Goal: Task Accomplishment & Management: Use online tool/utility

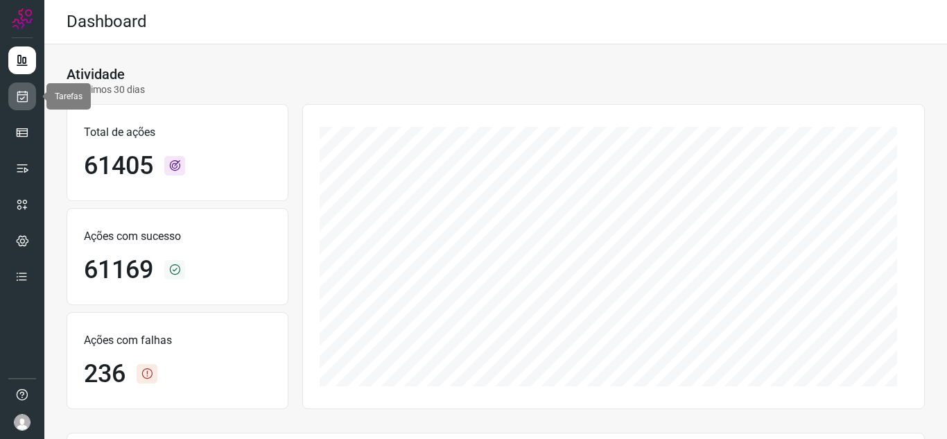
click at [22, 98] on icon at bounding box center [22, 96] width 15 height 14
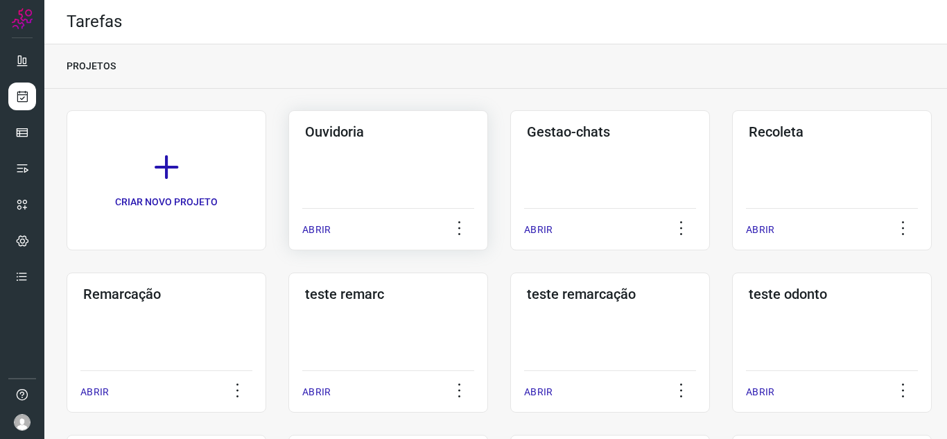
click at [307, 232] on p "ABRIR" at bounding box center [316, 230] width 28 height 15
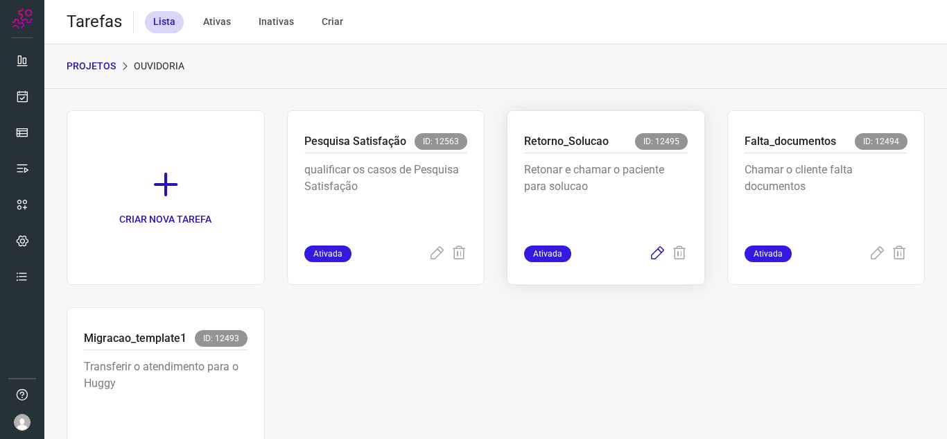
click at [655, 254] on icon at bounding box center [657, 253] width 17 height 17
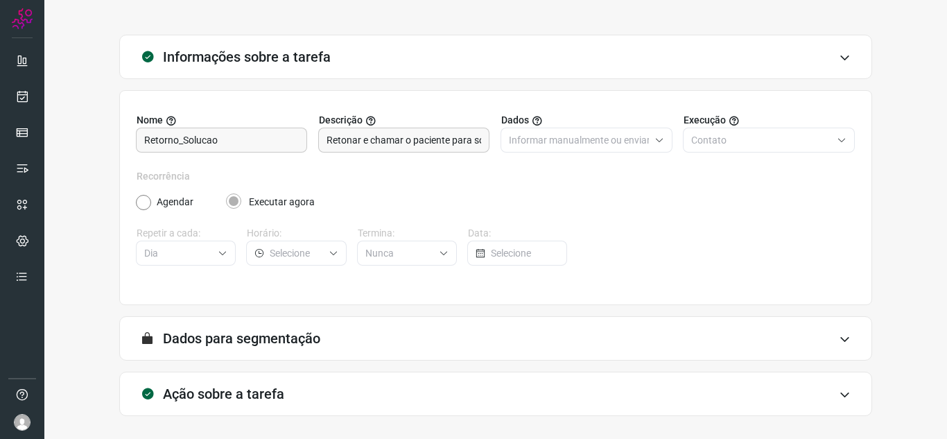
scroll to position [103, 0]
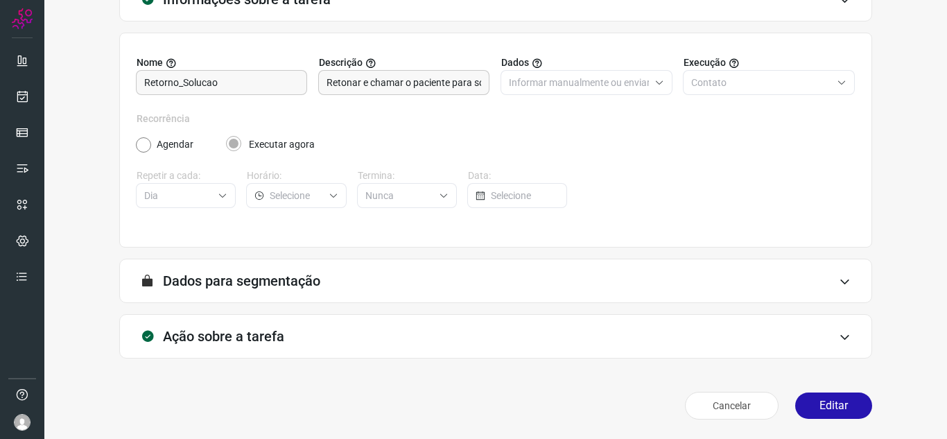
drag, startPoint x: 822, startPoint y: 397, endPoint x: 798, endPoint y: 346, distance: 56.8
click at [825, 397] on button "Editar" at bounding box center [833, 405] width 77 height 26
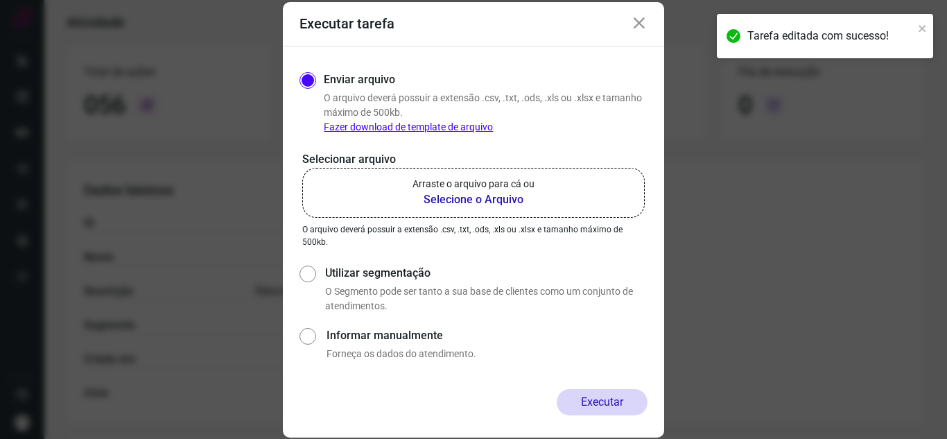
click at [257, 125] on div "Executar tarefa Enviar arquivo O arquivo [PERSON_NAME] possuir a extensão .csv,…" at bounding box center [473, 219] width 947 height 439
click at [379, 176] on label "Arraste o arquivo para cá ou Selecione o Arquivo" at bounding box center [473, 193] width 343 height 50
click at [0, 0] on input "Arraste o arquivo para cá ou Selecione o Arquivo" at bounding box center [0, 0] width 0 height 0
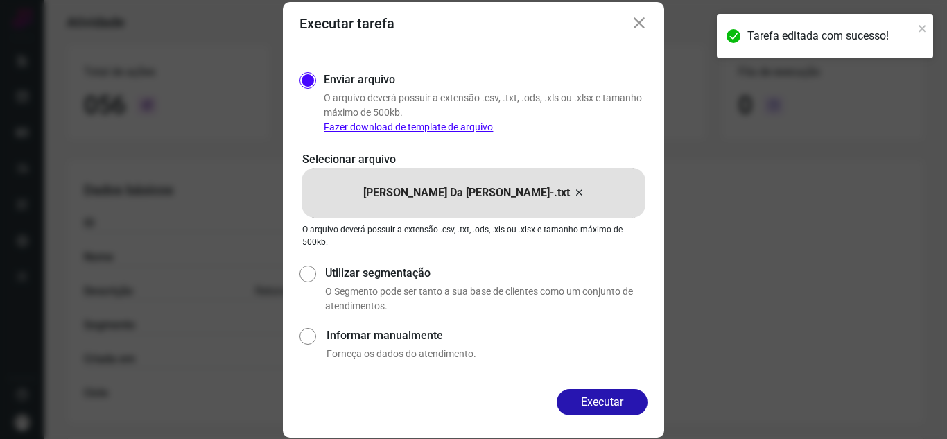
click at [643, 401] on button "Executar" at bounding box center [602, 402] width 91 height 26
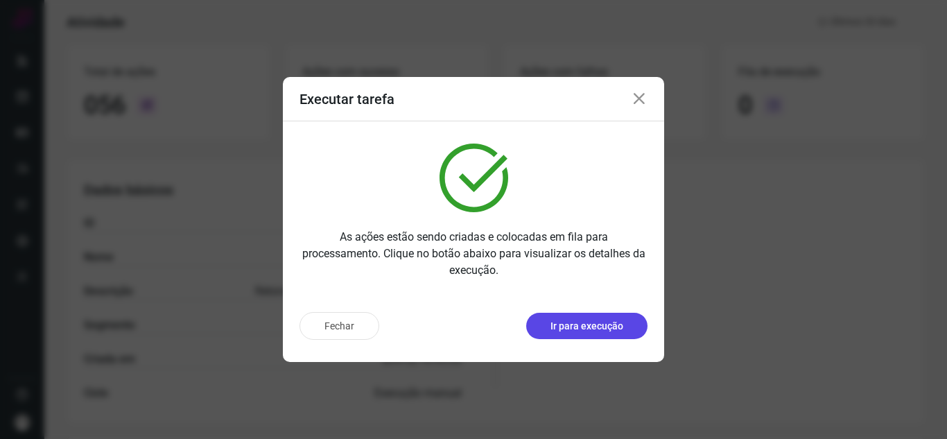
click at [630, 319] on button "Ir para execução" at bounding box center [586, 326] width 121 height 26
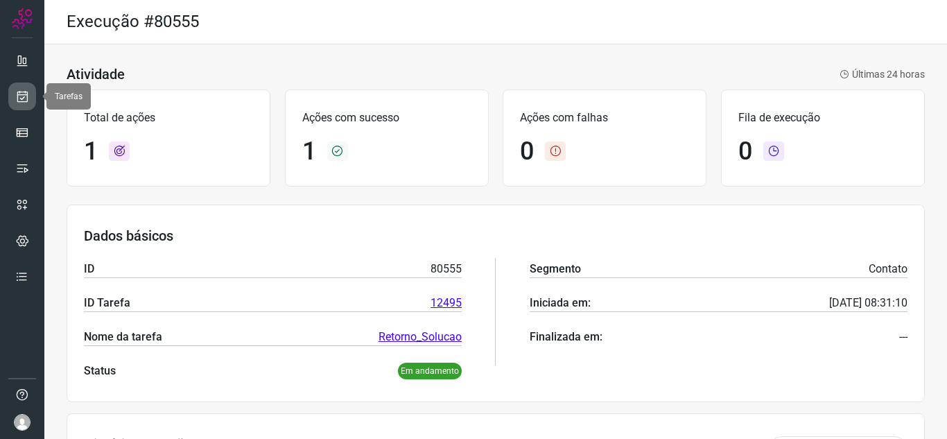
click at [10, 95] on link at bounding box center [22, 97] width 28 height 28
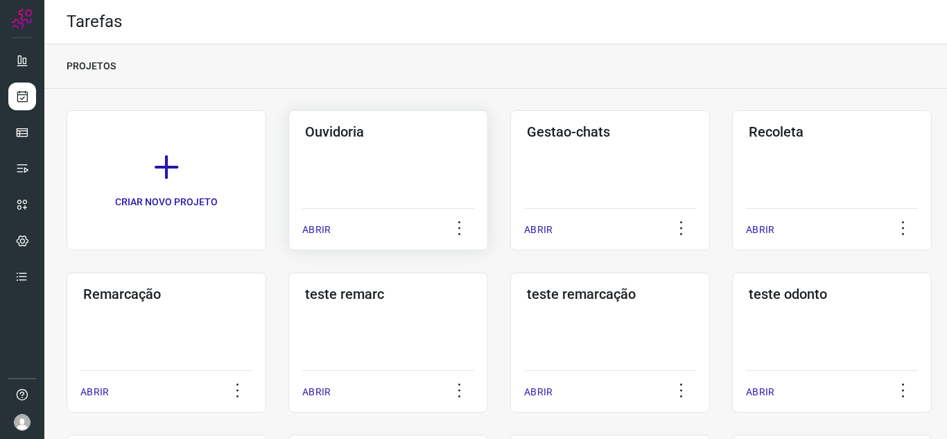
click at [324, 230] on p "ABRIR" at bounding box center [316, 230] width 28 height 15
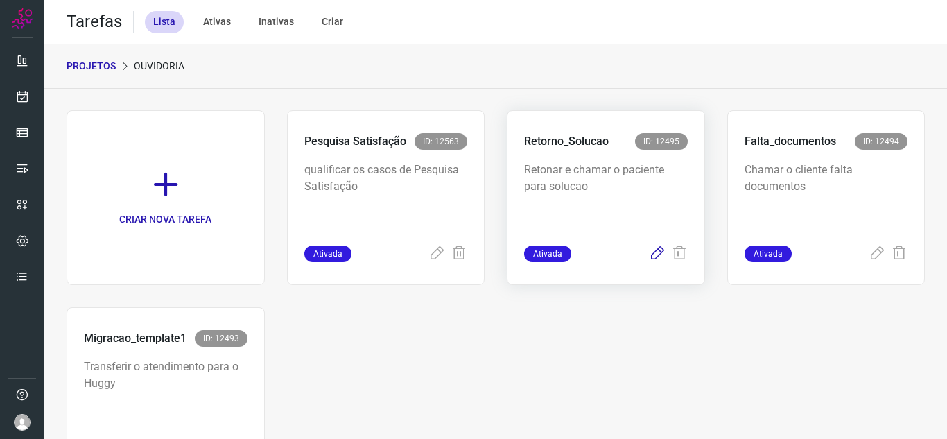
click at [649, 255] on icon at bounding box center [657, 253] width 17 height 17
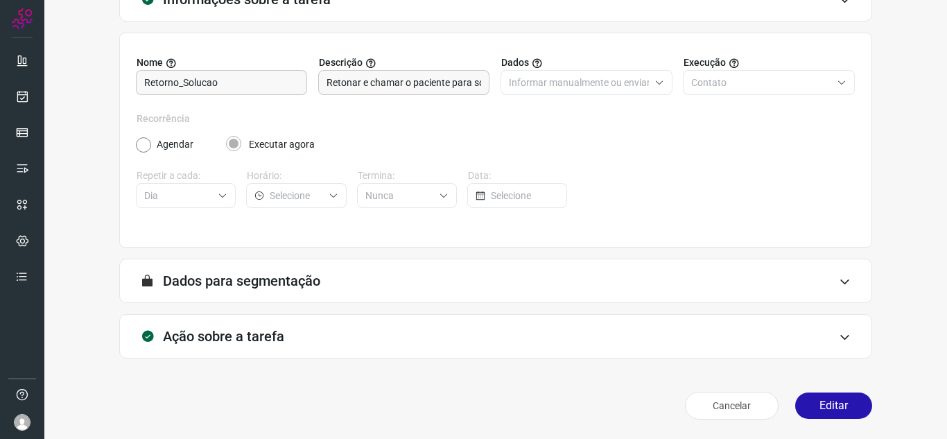
scroll to position [103, 0]
click at [838, 401] on button "Editar" at bounding box center [833, 405] width 77 height 26
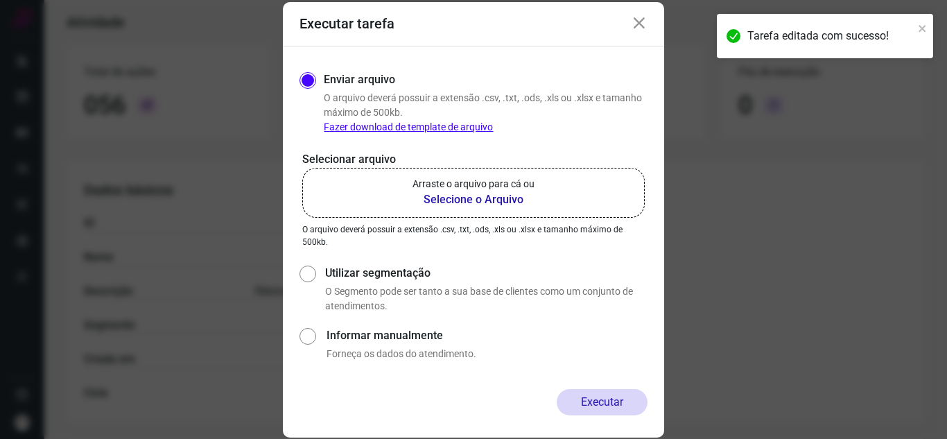
click at [361, 187] on label "Arraste o arquivo para cá ou Selecione o Arquivo" at bounding box center [473, 193] width 343 height 50
click at [0, 0] on input "Arraste o arquivo para cá ou Selecione o Arquivo" at bounding box center [0, 0] width 0 height 0
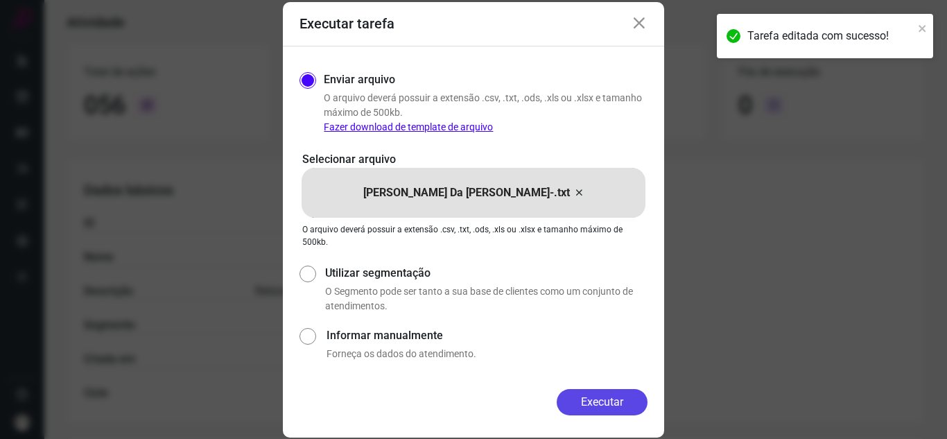
click at [623, 399] on button "Executar" at bounding box center [602, 402] width 91 height 26
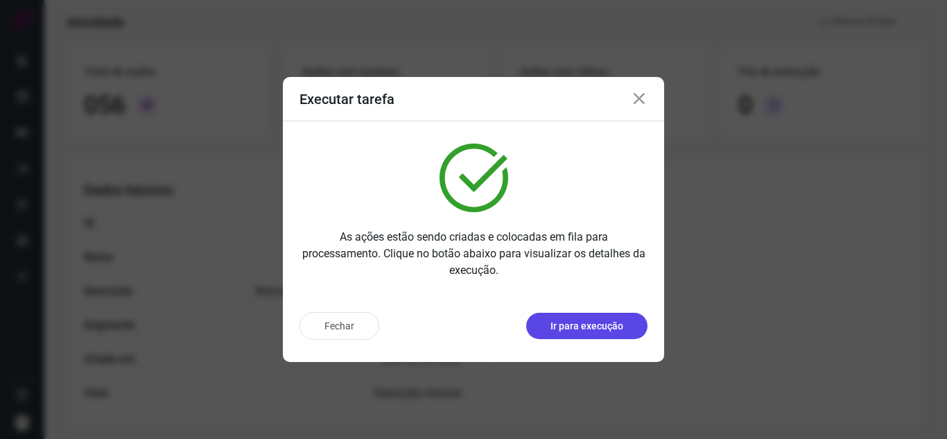
click at [573, 313] on button "Ir para execução" at bounding box center [586, 326] width 121 height 26
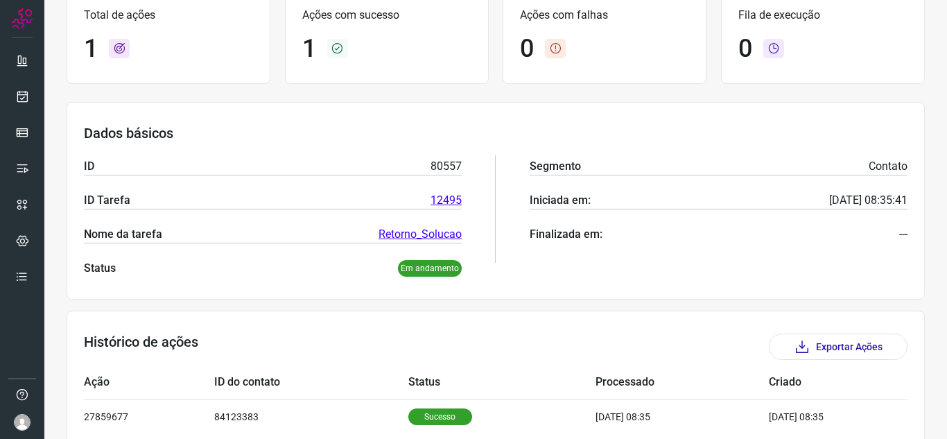
scroll to position [167, 0]
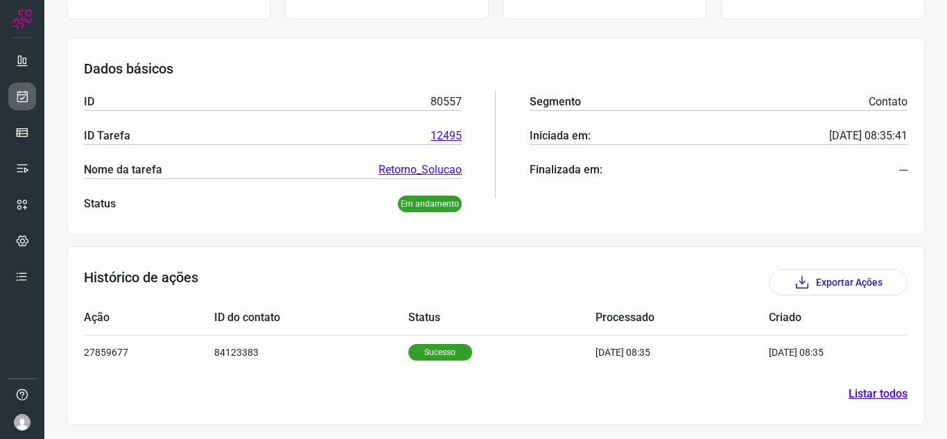
click at [11, 97] on link at bounding box center [22, 97] width 28 height 28
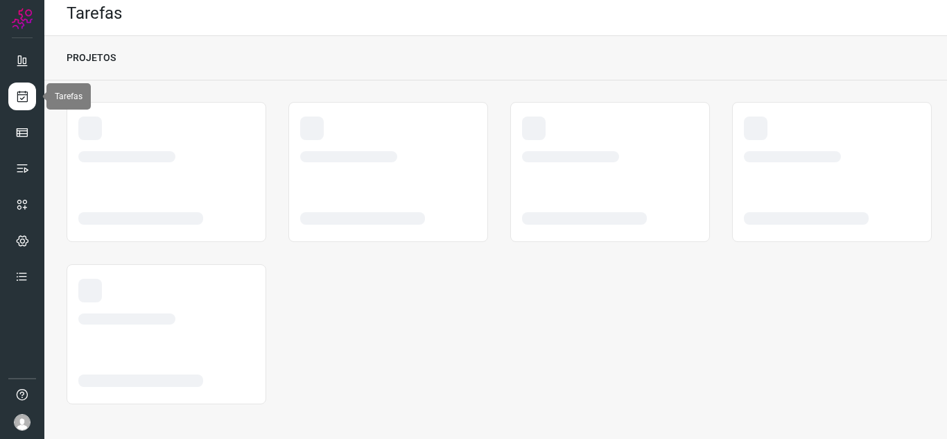
scroll to position [8, 0]
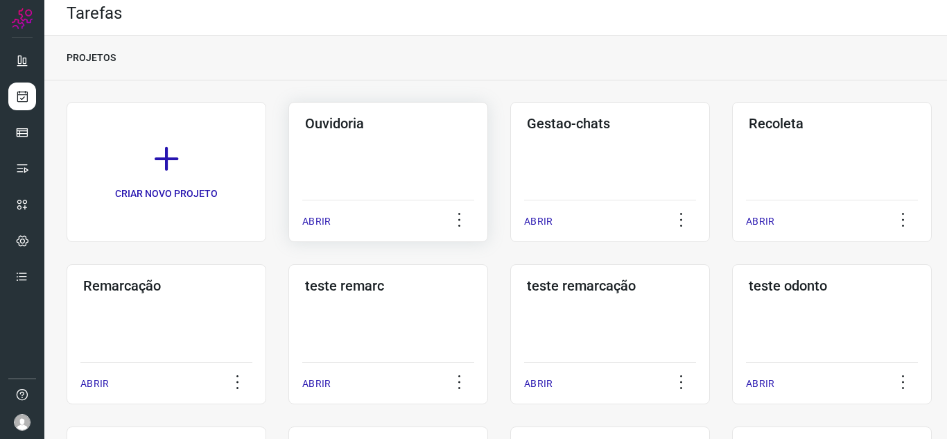
click at [324, 216] on div "ABRIR" at bounding box center [388, 217] width 172 height 35
click at [309, 221] on p "ABRIR" at bounding box center [316, 221] width 28 height 15
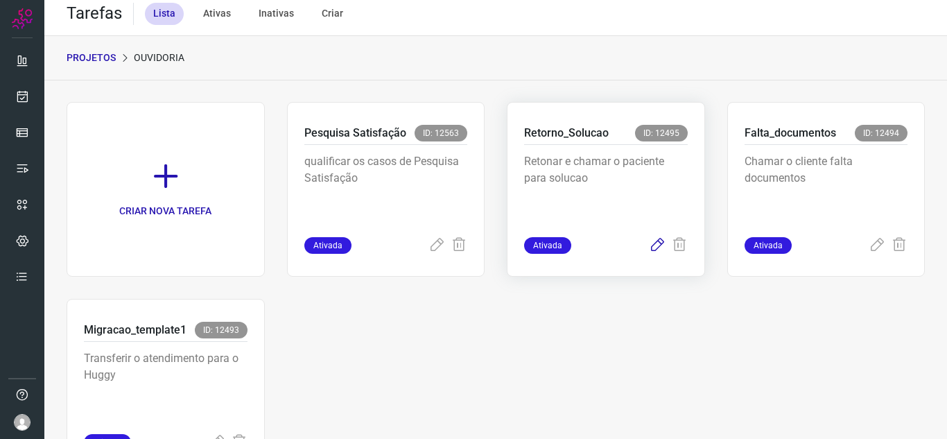
click at [651, 240] on icon at bounding box center [657, 245] width 17 height 17
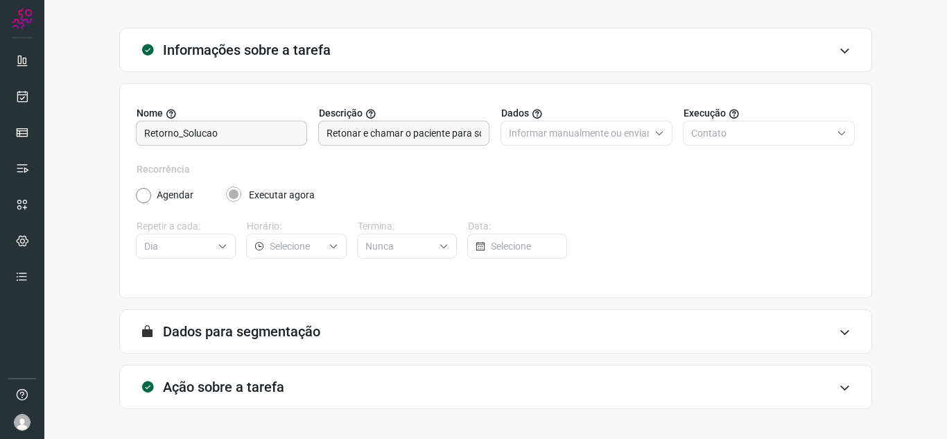
scroll to position [103, 0]
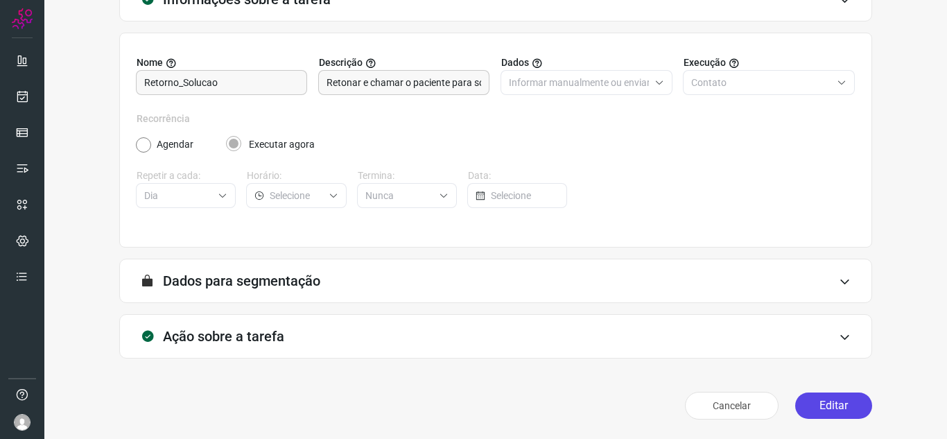
drag, startPoint x: 817, startPoint y: 404, endPoint x: 818, endPoint y: 397, distance: 7.1
click at [817, 405] on button "Editar" at bounding box center [833, 405] width 77 height 26
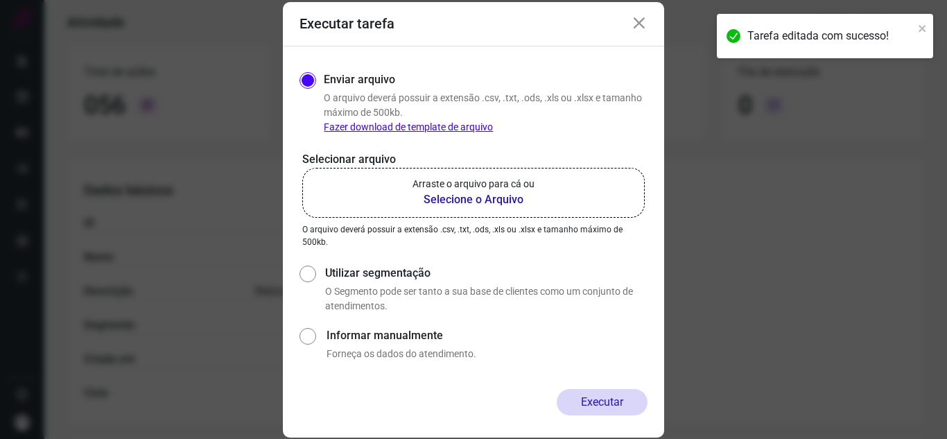
click at [484, 198] on b "Selecione o Arquivo" at bounding box center [474, 199] width 122 height 17
click at [0, 0] on input "Arraste o arquivo para cá ou Selecione o Arquivo" at bounding box center [0, 0] width 0 height 0
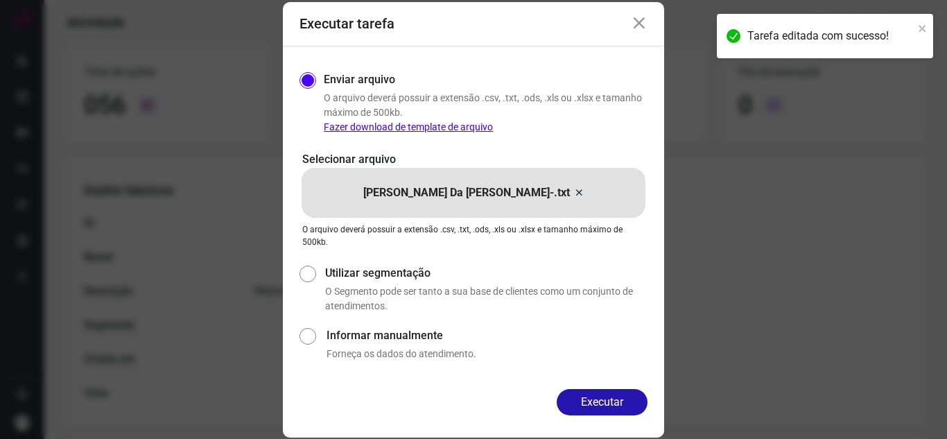
click at [626, 405] on button "Executar" at bounding box center [602, 402] width 91 height 26
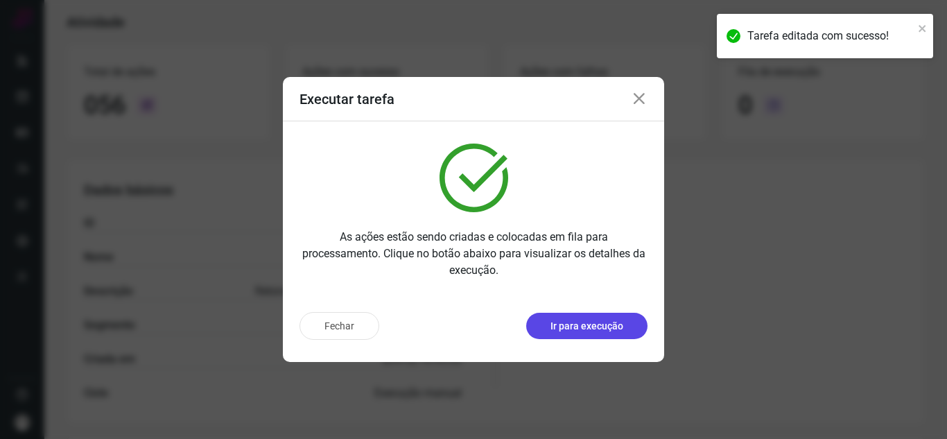
click at [623, 322] on p "Ir para execução" at bounding box center [587, 326] width 73 height 15
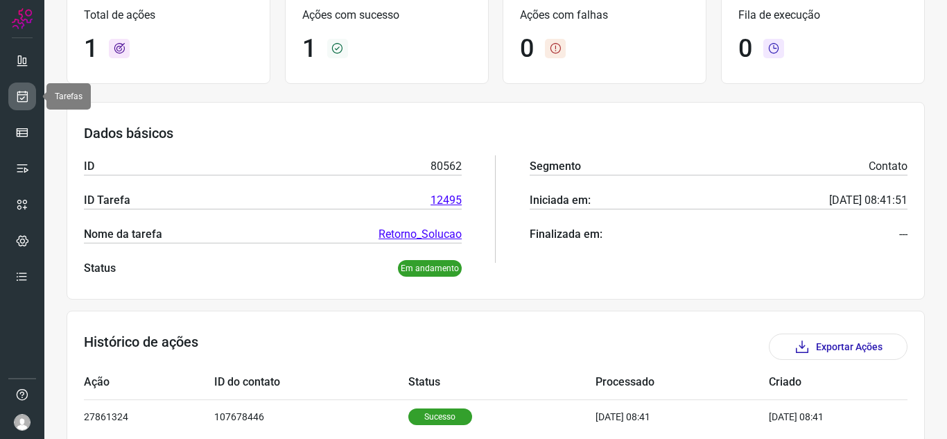
drag, startPoint x: 16, startPoint y: 92, endPoint x: 31, endPoint y: 85, distance: 16.8
click at [18, 93] on icon at bounding box center [22, 96] width 15 height 14
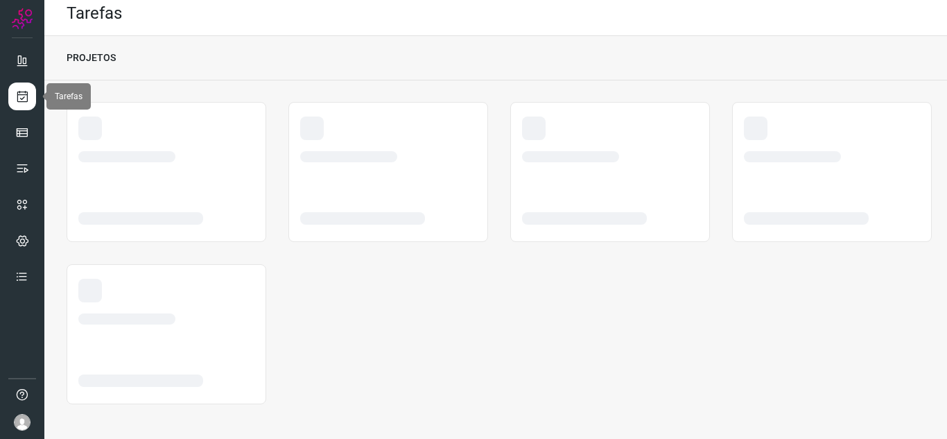
scroll to position [8, 0]
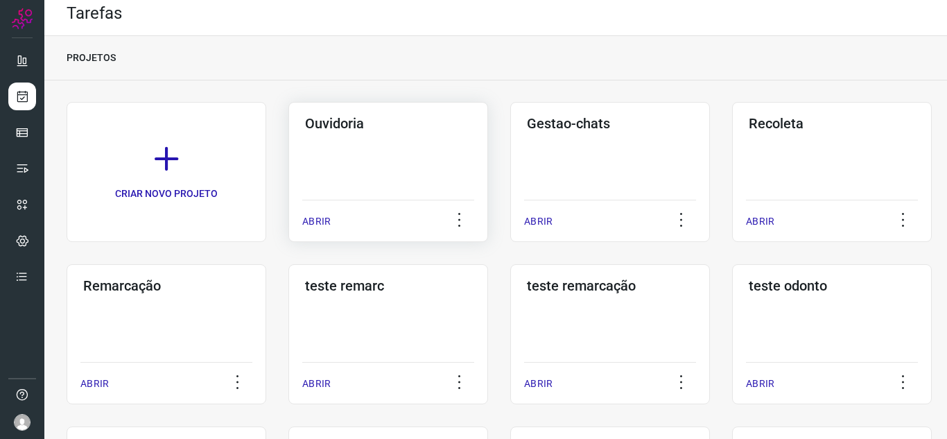
click at [320, 212] on div "ABRIR" at bounding box center [388, 217] width 172 height 35
click at [317, 226] on p "ABRIR" at bounding box center [316, 221] width 28 height 15
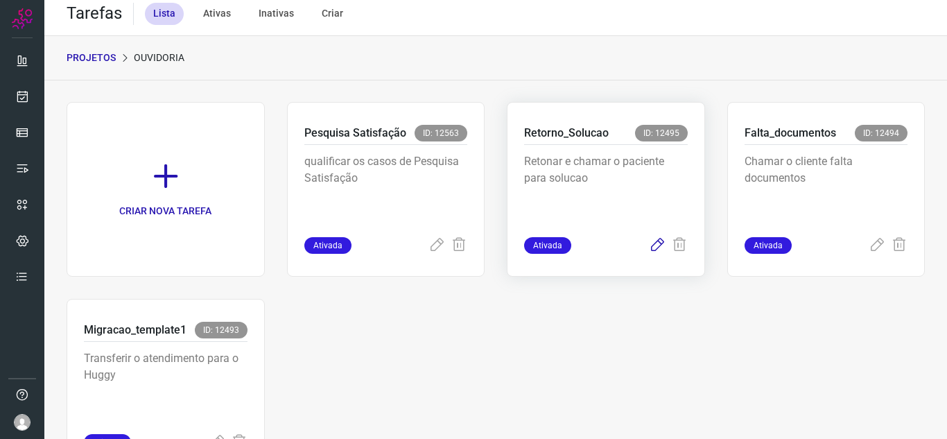
click at [639, 245] on div "Ativada" at bounding box center [606, 245] width 164 height 17
click at [650, 244] on icon at bounding box center [657, 245] width 17 height 17
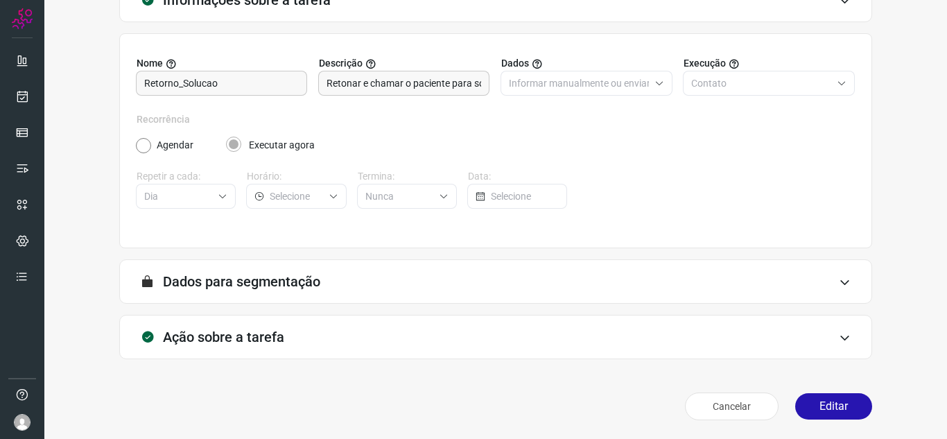
scroll to position [103, 0]
click at [811, 414] on button "Editar" at bounding box center [833, 405] width 77 height 26
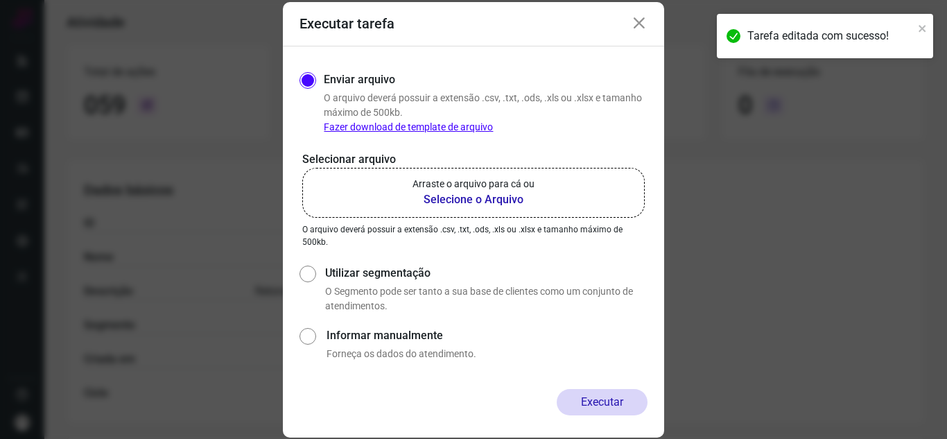
click at [502, 195] on b "Selecione o Arquivo" at bounding box center [474, 199] width 122 height 17
click at [0, 0] on input "Arraste o arquivo para cá ou Selecione o Arquivo" at bounding box center [0, 0] width 0 height 0
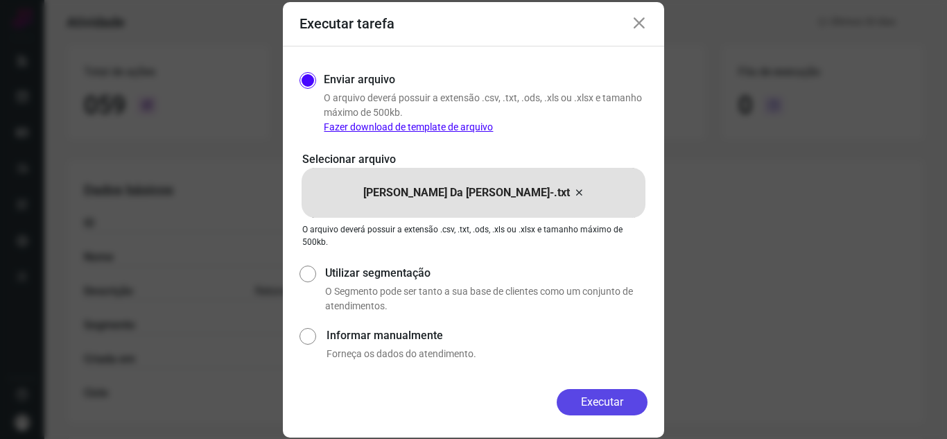
click at [609, 392] on button "Executar" at bounding box center [602, 402] width 91 height 26
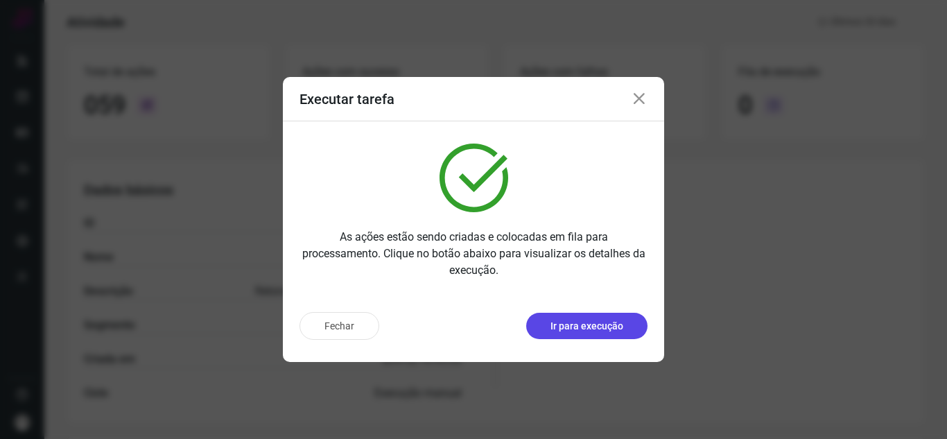
click at [608, 326] on p "Ir para execução" at bounding box center [587, 326] width 73 height 15
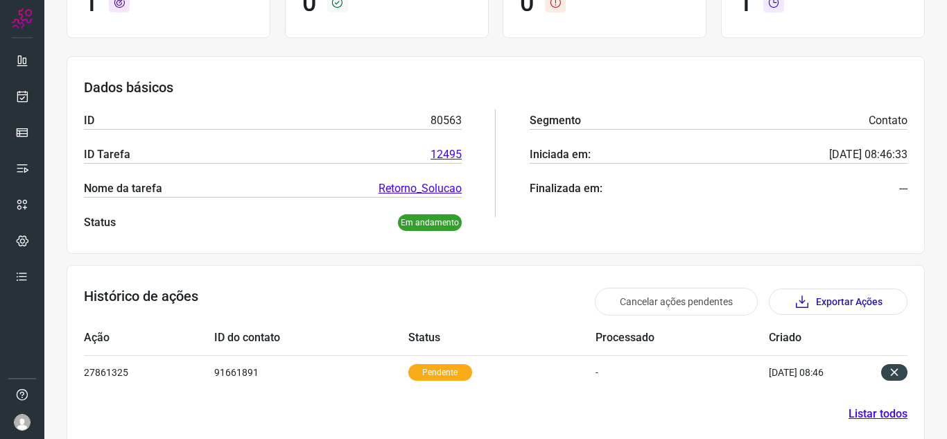
scroll to position [168, 0]
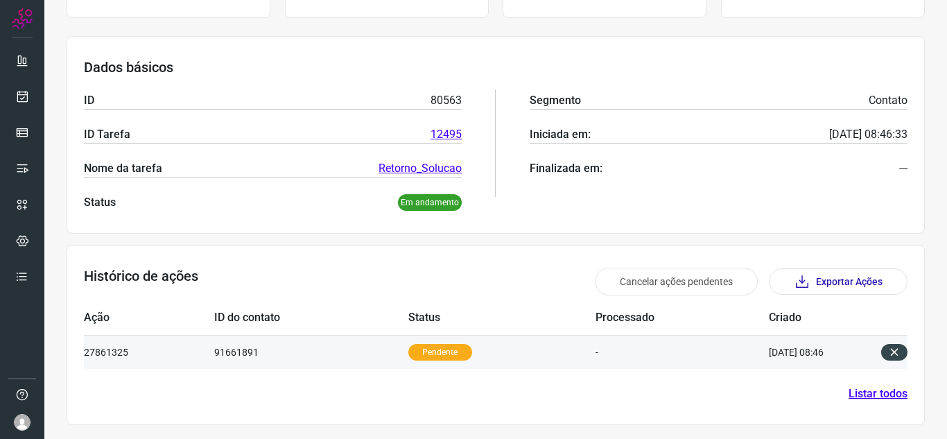
click at [439, 354] on p "Pendente" at bounding box center [440, 352] width 64 height 17
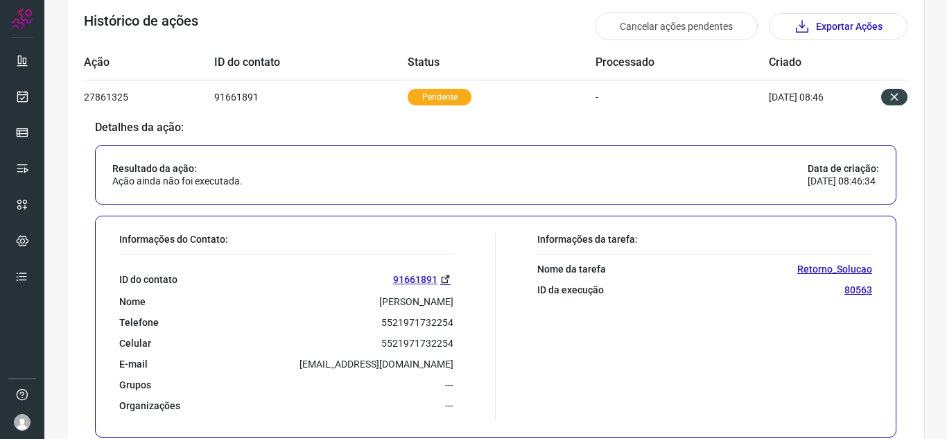
scroll to position [505, 0]
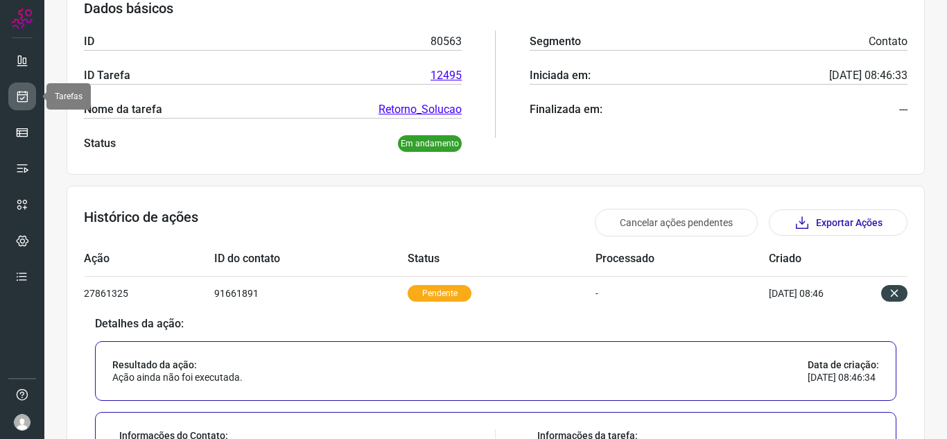
drag, startPoint x: 19, startPoint y: 85, endPoint x: 31, endPoint y: 87, distance: 12.8
click at [18, 85] on link at bounding box center [22, 97] width 28 height 28
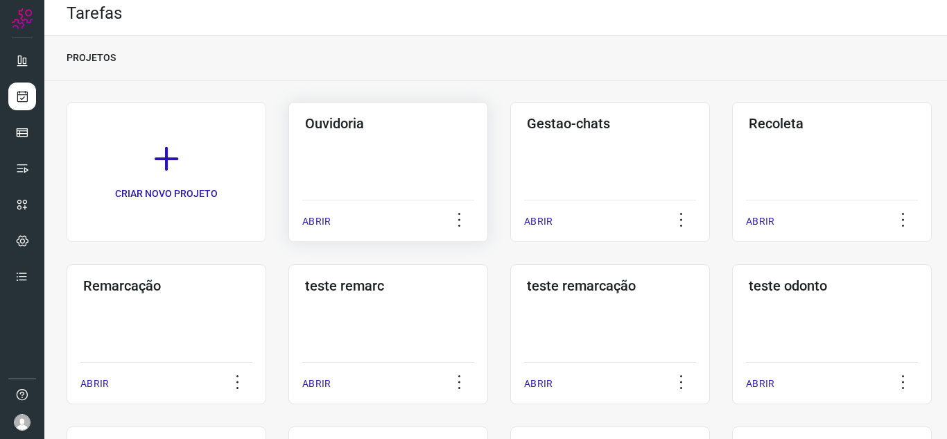
click at [510, 222] on div "Ouvidoria ABRIR" at bounding box center [610, 172] width 200 height 140
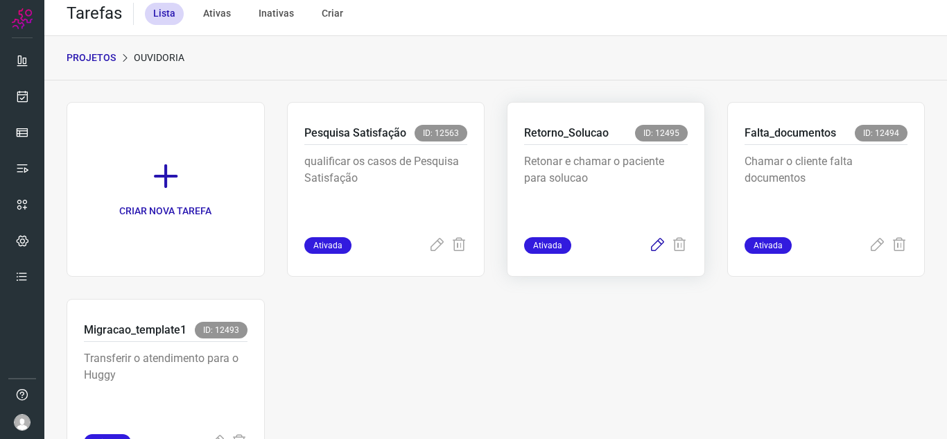
click at [657, 242] on icon at bounding box center [657, 245] width 17 height 17
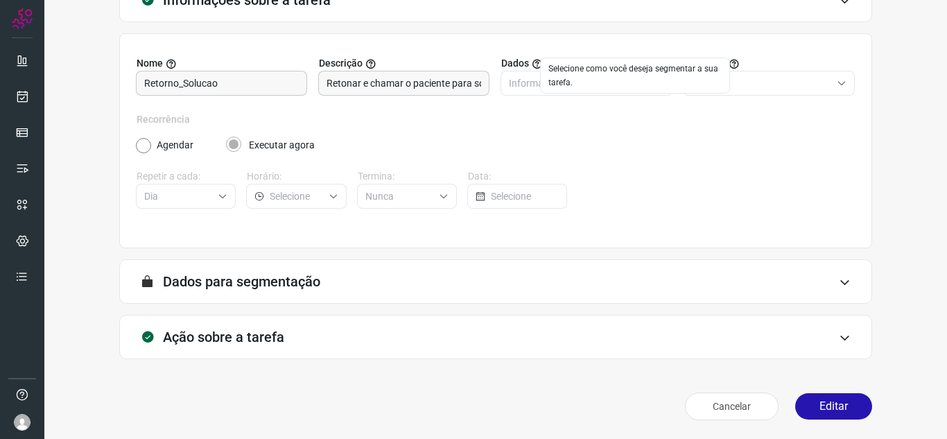
scroll to position [103, 0]
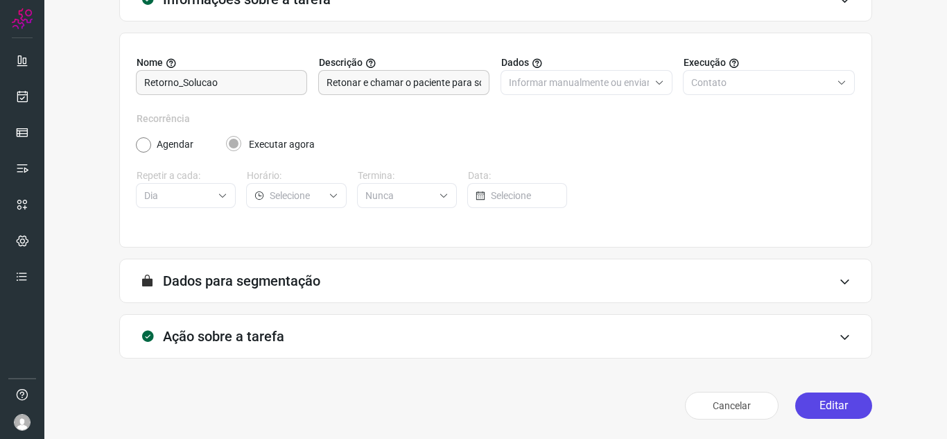
click at [849, 400] on button "Editar" at bounding box center [833, 405] width 77 height 26
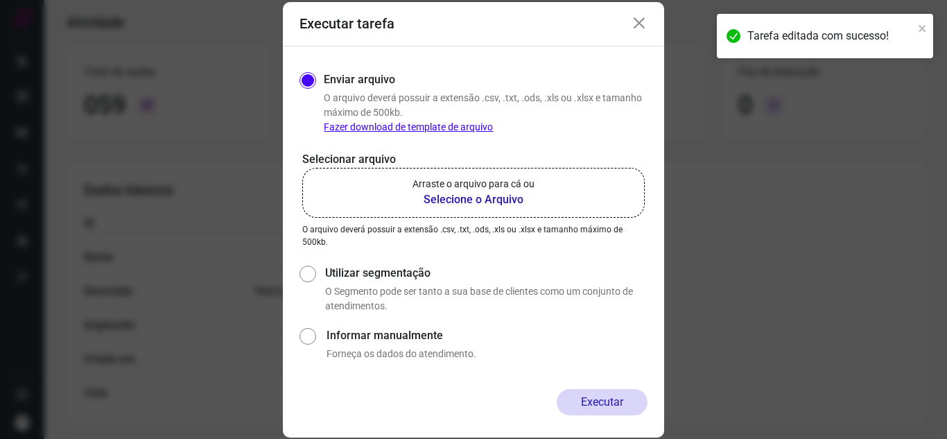
click at [540, 159] on p "Selecionar arquivo" at bounding box center [473, 159] width 343 height 17
click at [504, 187] on p "Arraste o arquivo para cá ou" at bounding box center [474, 184] width 122 height 15
click at [358, 210] on label "Arraste o arquivo para cá ou Selecione o Arquivo" at bounding box center [473, 193] width 343 height 50
click at [0, 0] on input "Arraste o arquivo para cá ou Selecione o Arquivo" at bounding box center [0, 0] width 0 height 0
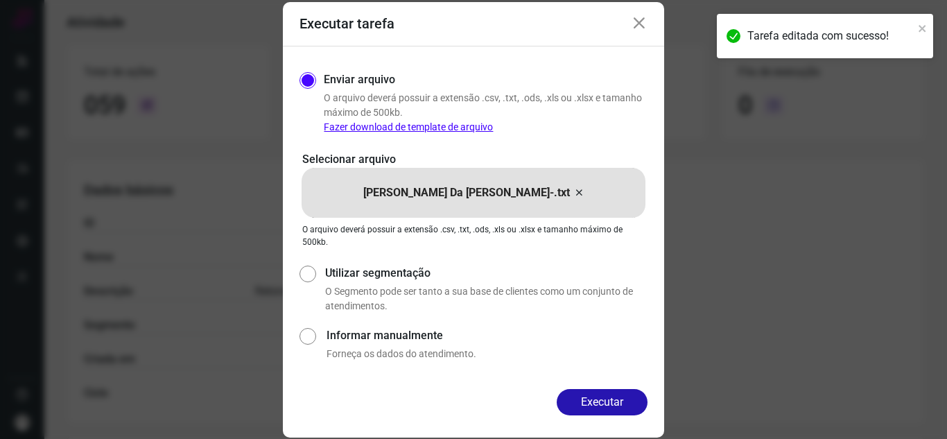
click at [615, 400] on button "Executar" at bounding box center [602, 402] width 91 height 26
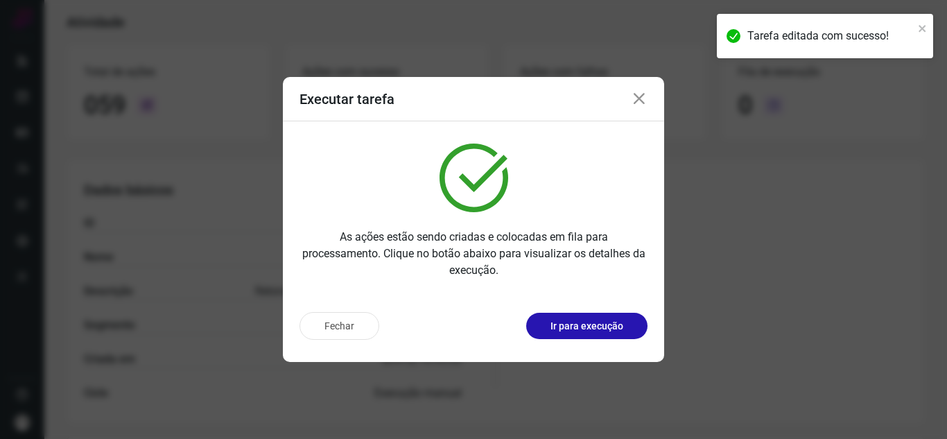
click at [617, 334] on button "Ir para execução" at bounding box center [586, 326] width 121 height 26
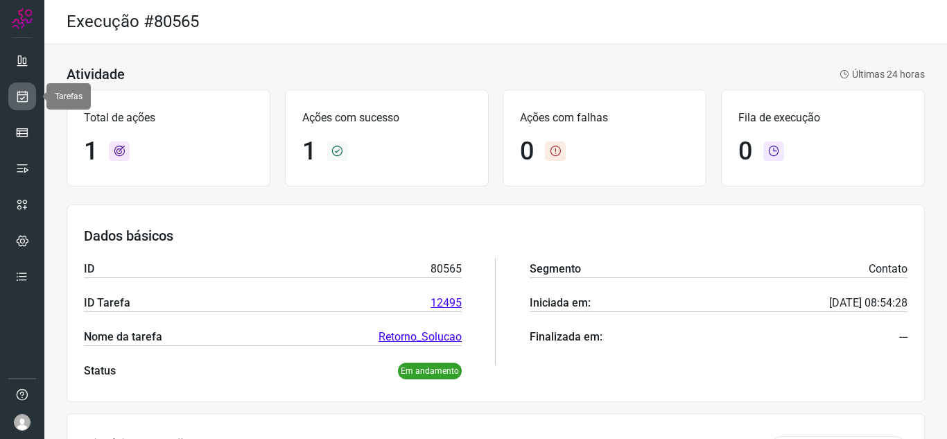
click at [21, 98] on icon at bounding box center [22, 96] width 15 height 14
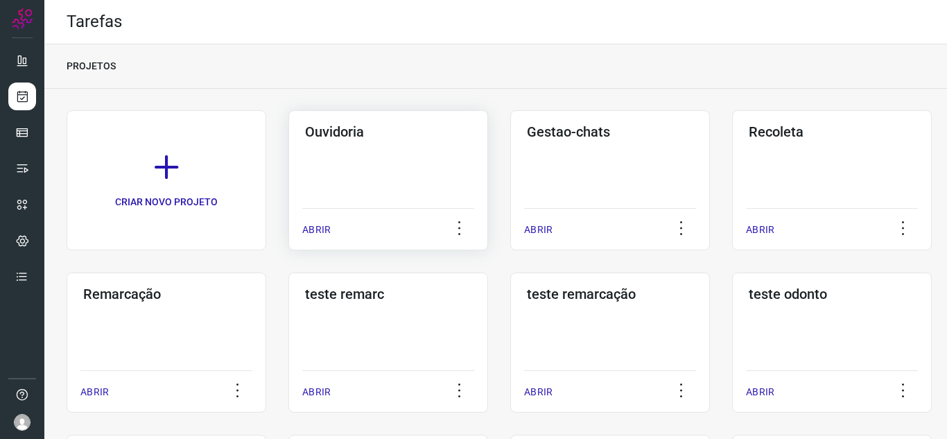
click at [304, 226] on p "ABRIR" at bounding box center [316, 230] width 28 height 15
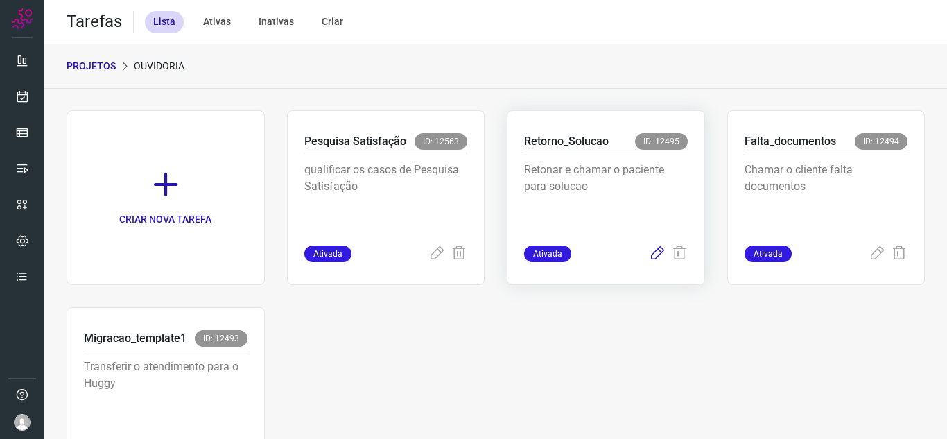
click at [651, 245] on icon at bounding box center [657, 253] width 17 height 17
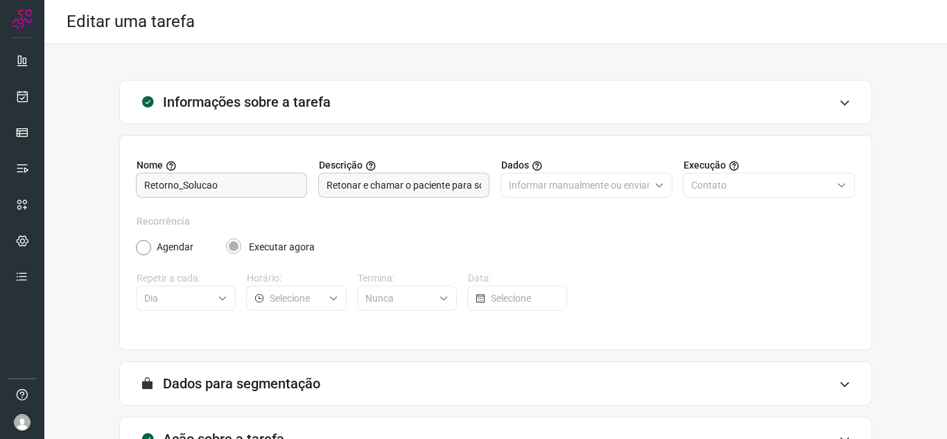
scroll to position [103, 0]
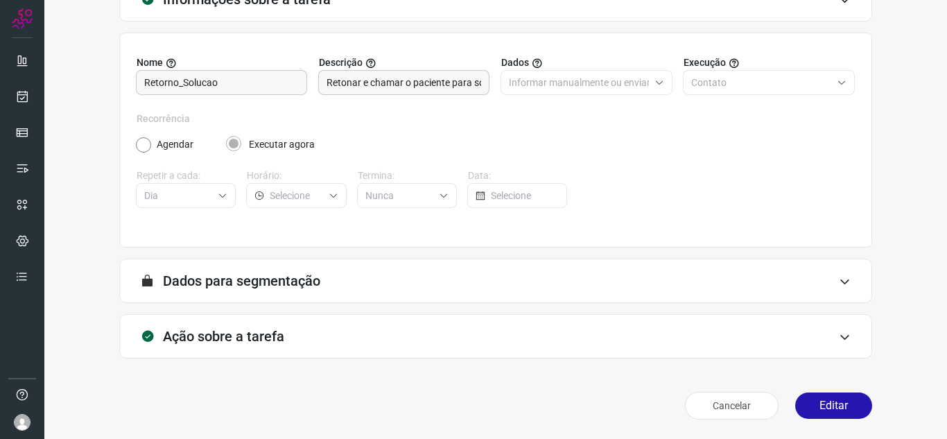
drag, startPoint x: 820, startPoint y: 410, endPoint x: 820, endPoint y: 383, distance: 27.1
click at [820, 410] on button "Editar" at bounding box center [833, 405] width 77 height 26
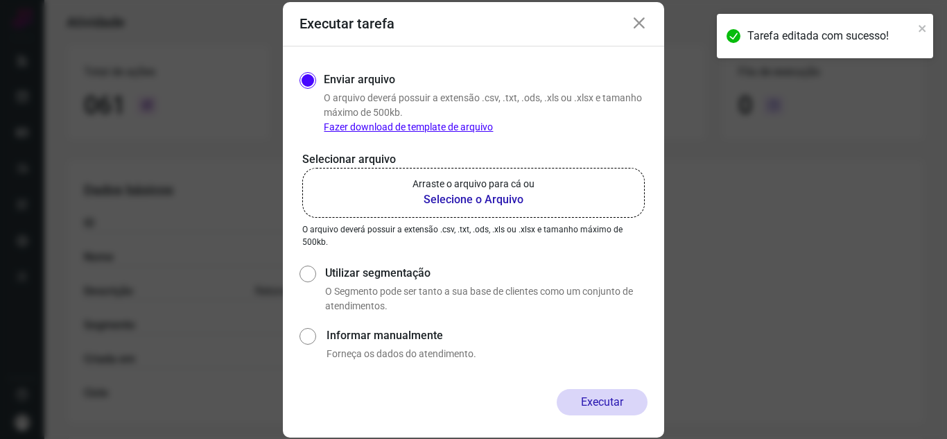
click at [496, 200] on b "Selecione o Arquivo" at bounding box center [474, 199] width 122 height 17
click at [0, 0] on input "Arraste o arquivo para cá ou Selecione o Arquivo" at bounding box center [0, 0] width 0 height 0
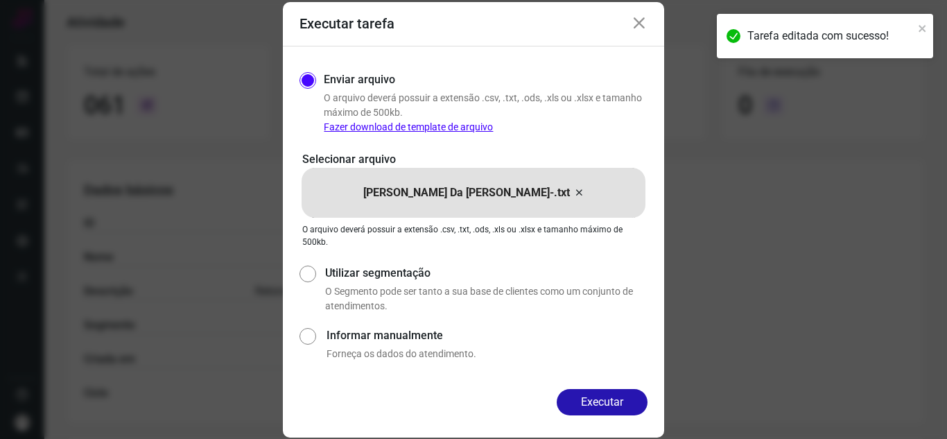
click at [600, 417] on div "Executar" at bounding box center [473, 413] width 381 height 49
click at [614, 396] on button "Executar" at bounding box center [602, 402] width 91 height 26
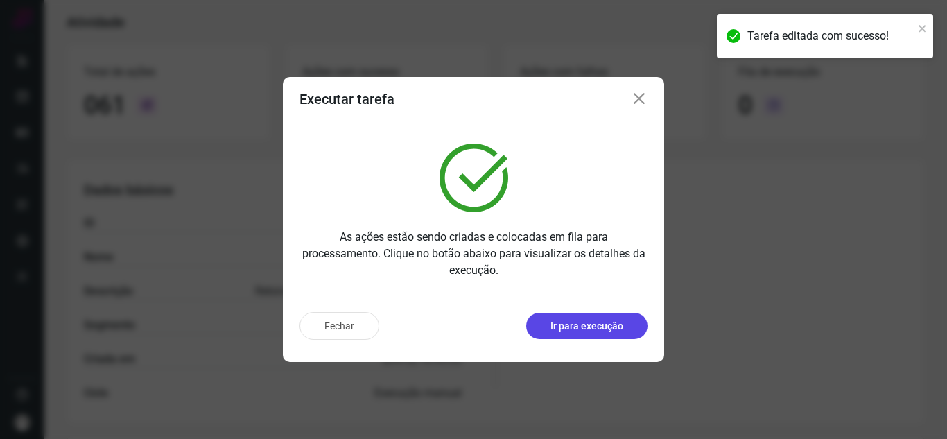
click at [617, 329] on p "Ir para execução" at bounding box center [587, 326] width 73 height 15
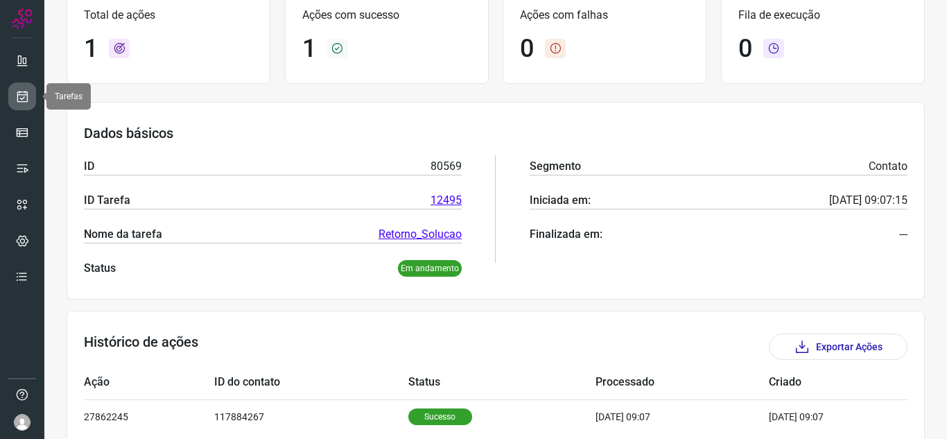
click at [18, 107] on link at bounding box center [22, 97] width 28 height 28
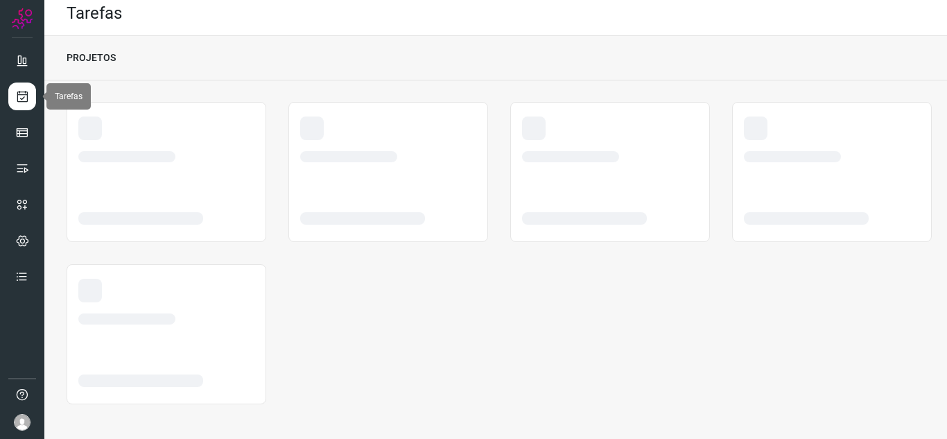
scroll to position [8, 0]
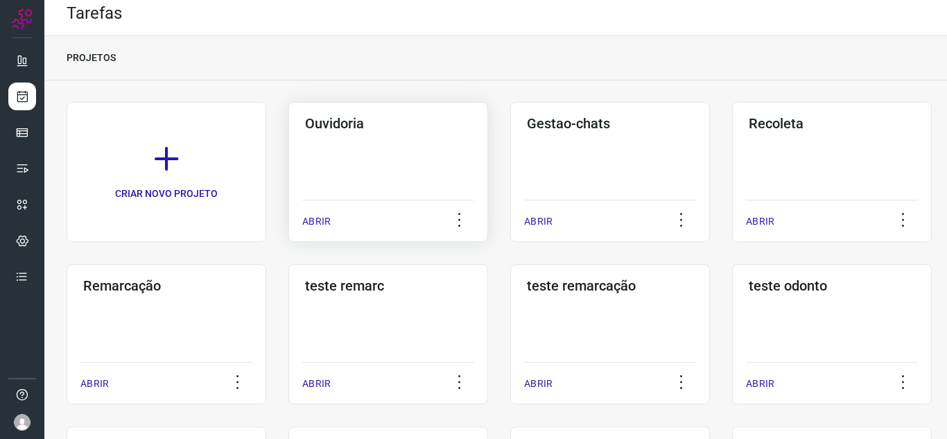
click at [306, 225] on p "ABRIR" at bounding box center [316, 221] width 28 height 15
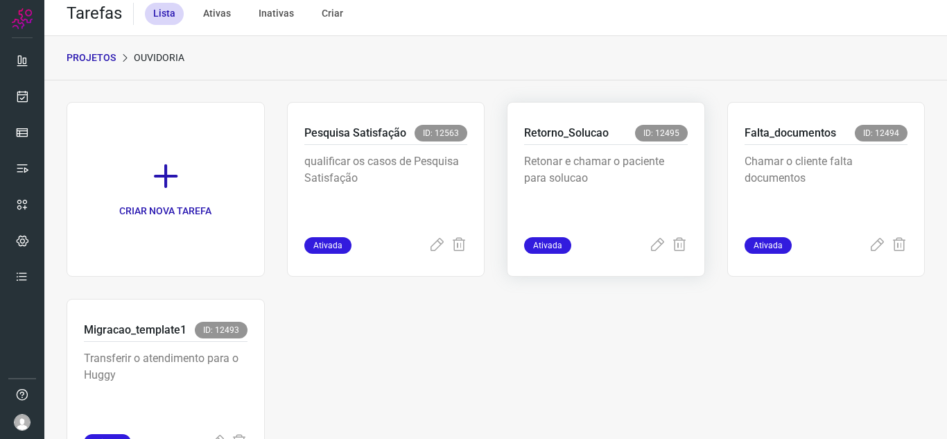
click at [727, 254] on div "Retorno_Solucao ID: 12495 Retonar e chamar o paciente para solucao Ativada" at bounding box center [826, 189] width 198 height 175
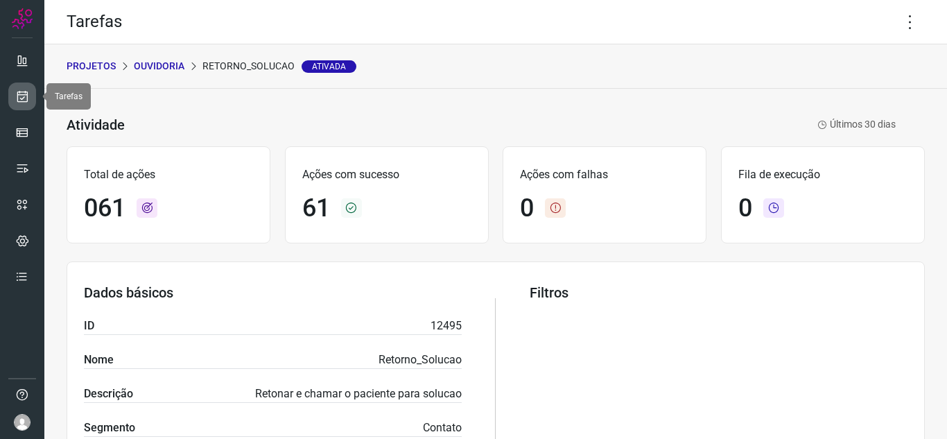
click at [21, 96] on icon at bounding box center [22, 96] width 15 height 14
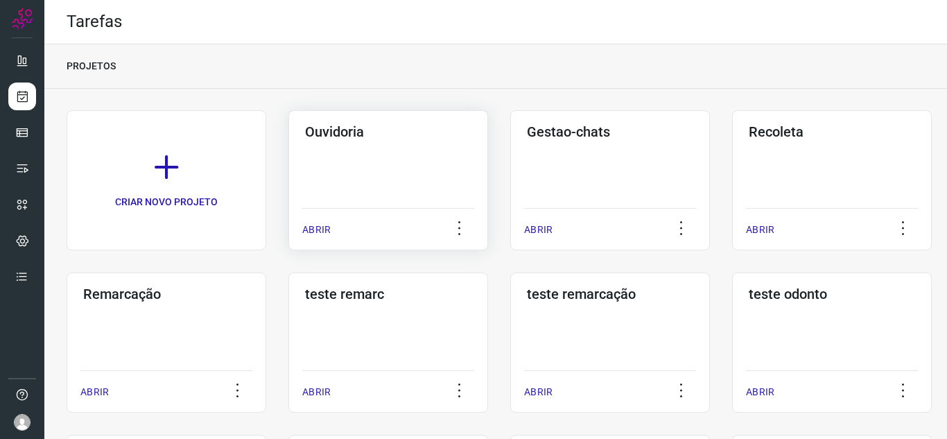
click at [323, 232] on p "ABRIR" at bounding box center [316, 230] width 28 height 15
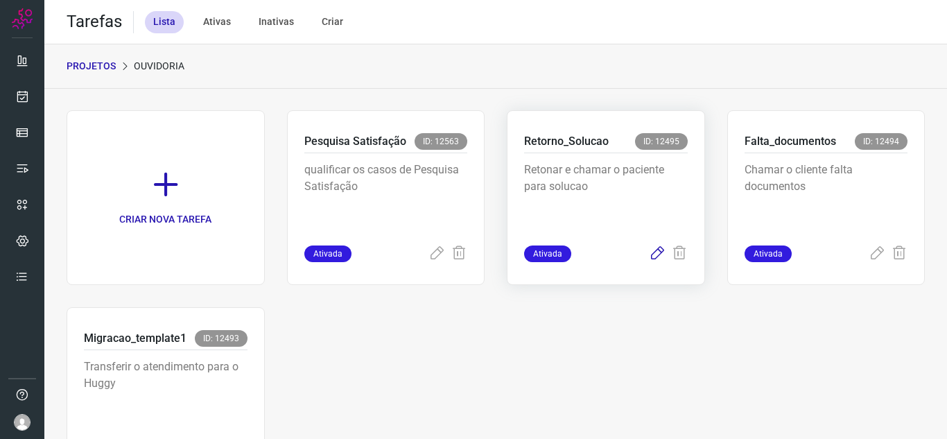
click at [655, 258] on icon at bounding box center [657, 253] width 17 height 17
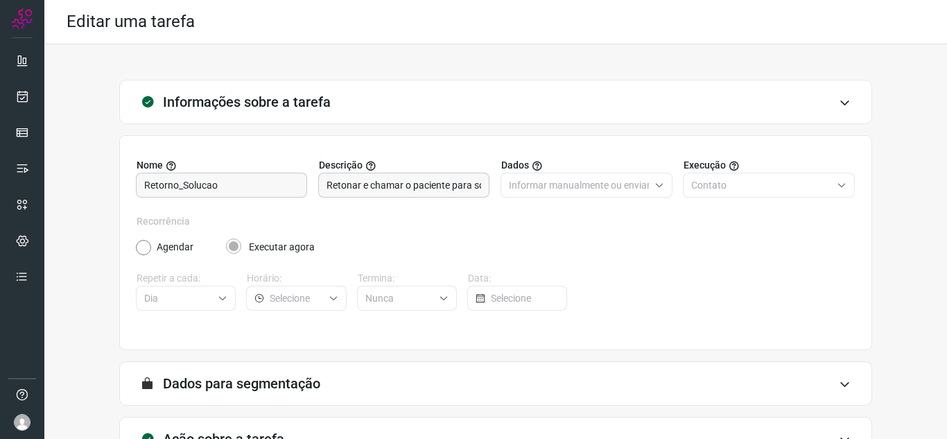
scroll to position [103, 0]
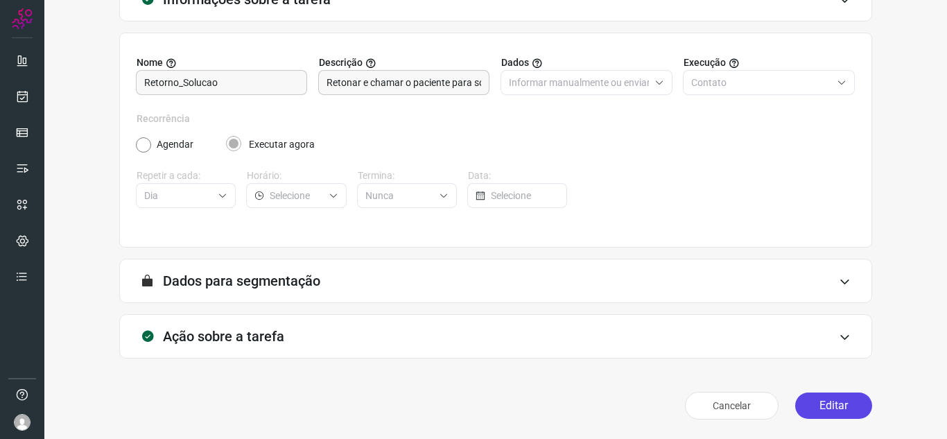
click at [818, 413] on button "Editar" at bounding box center [833, 405] width 77 height 26
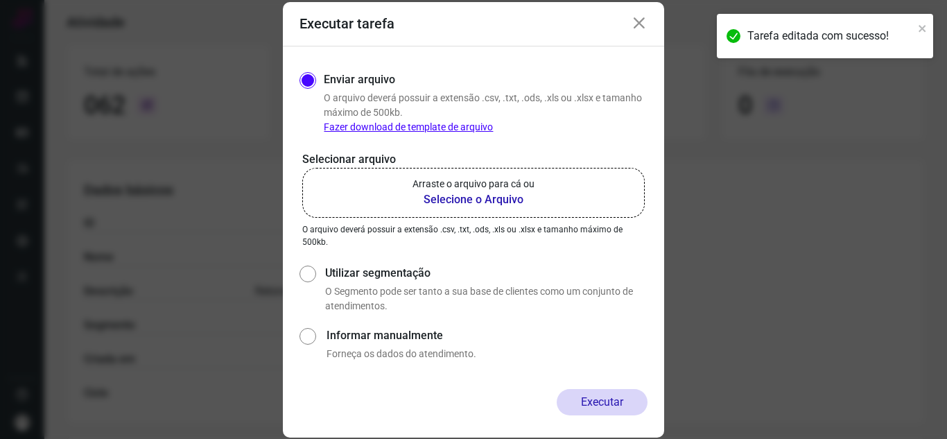
click at [515, 206] on b "Selecione o Arquivo" at bounding box center [474, 199] width 122 height 17
click at [0, 0] on input "Arraste o arquivo para cá ou Selecione o Arquivo" at bounding box center [0, 0] width 0 height 0
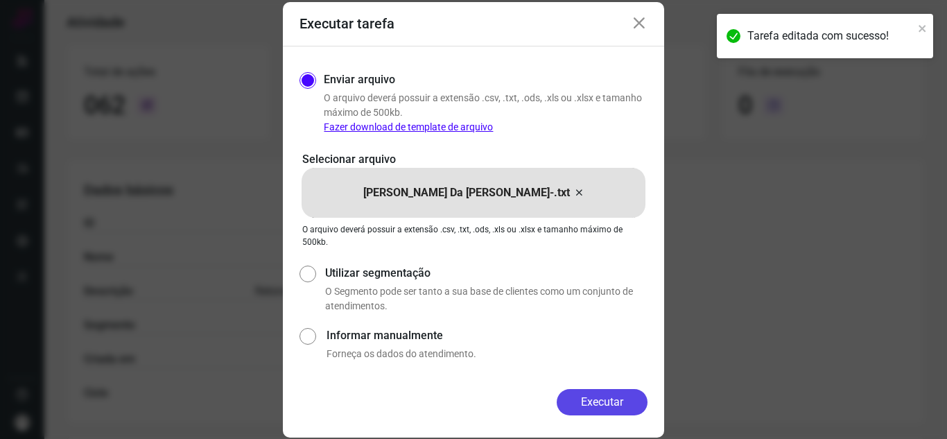
click at [585, 405] on button "Executar" at bounding box center [602, 402] width 91 height 26
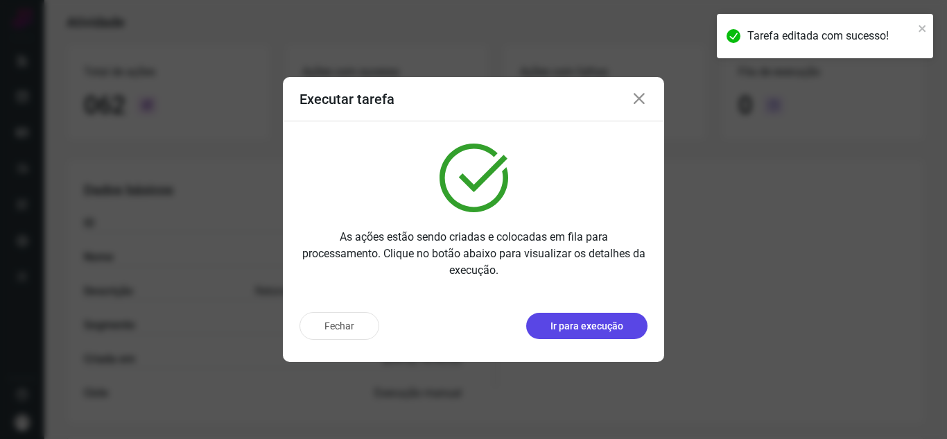
click at [618, 333] on p "Ir para execução" at bounding box center [587, 326] width 73 height 15
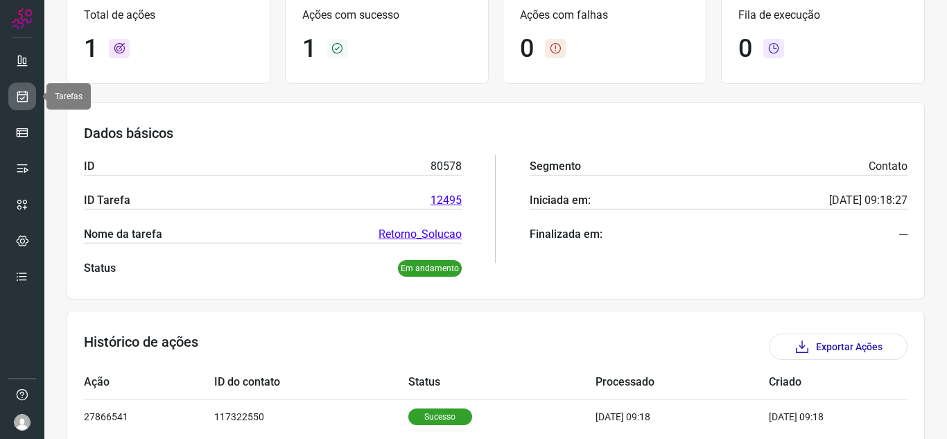
click at [10, 99] on link at bounding box center [22, 97] width 28 height 28
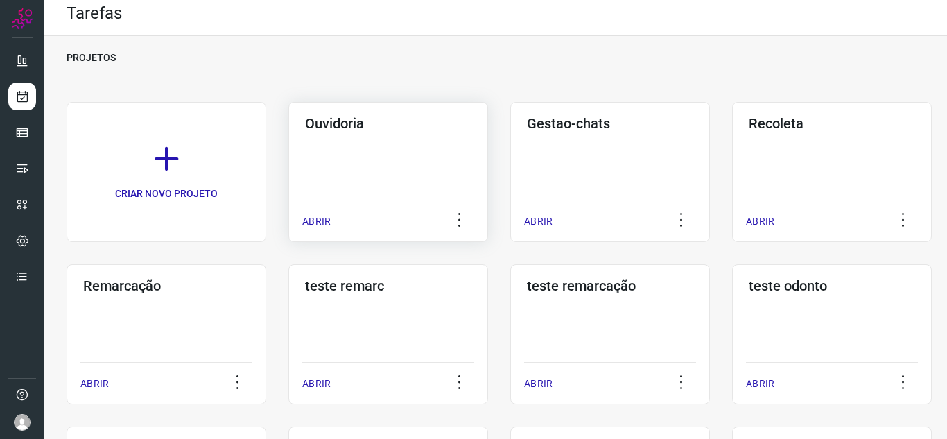
click at [329, 230] on div "ABRIR" at bounding box center [388, 217] width 172 height 35
click at [325, 225] on p "ABRIR" at bounding box center [316, 221] width 28 height 15
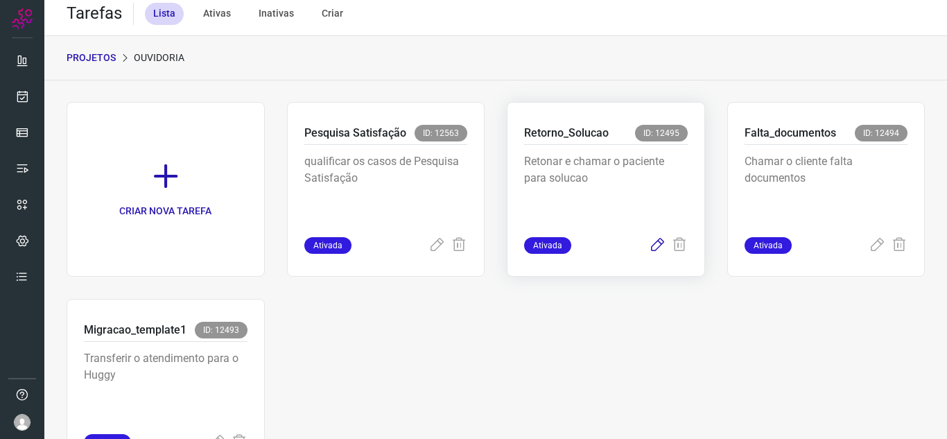
click at [649, 246] on icon at bounding box center [657, 245] width 17 height 17
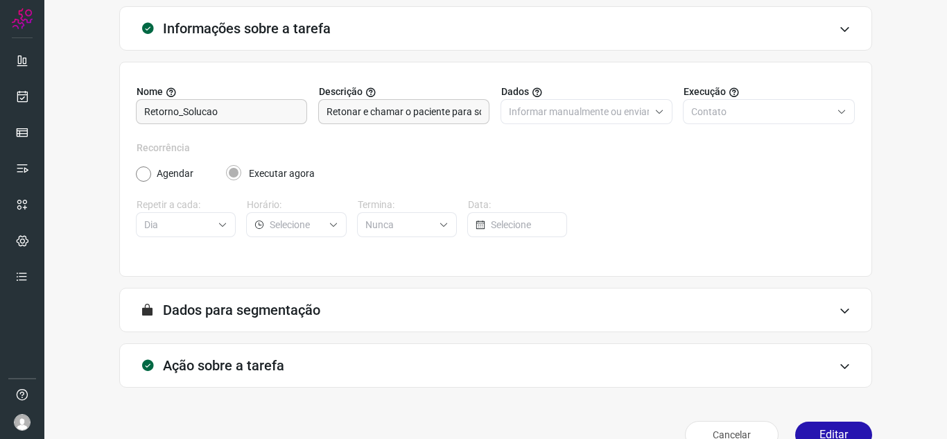
scroll to position [103, 0]
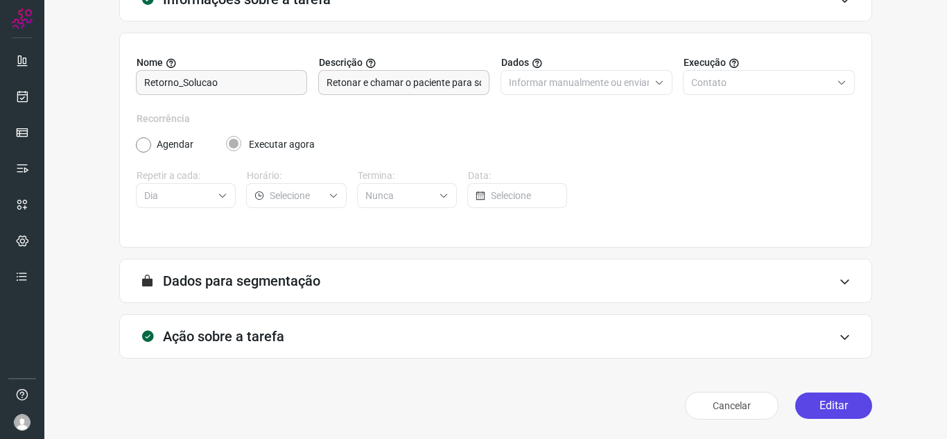
click at [834, 410] on button "Editar" at bounding box center [833, 405] width 77 height 26
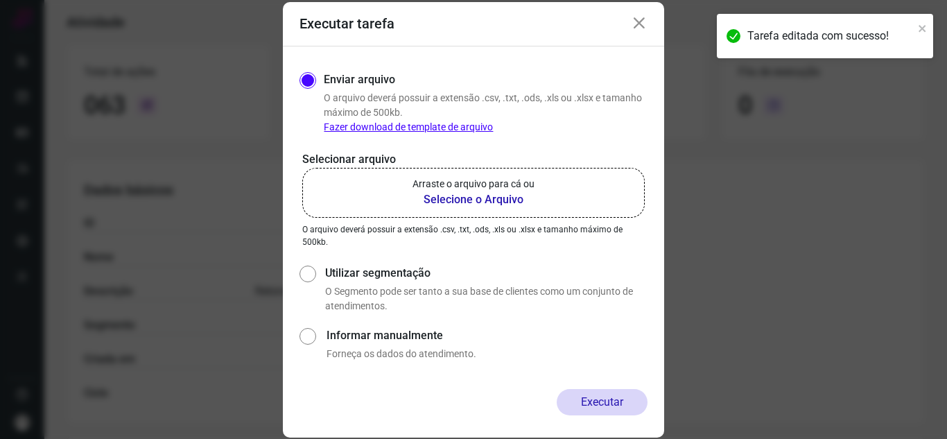
click at [546, 207] on label "Arraste o arquivo para cá ou Selecione o Arquivo" at bounding box center [473, 193] width 343 height 50
click at [0, 0] on input "Arraste o arquivo para cá ou Selecione o Arquivo" at bounding box center [0, 0] width 0 height 0
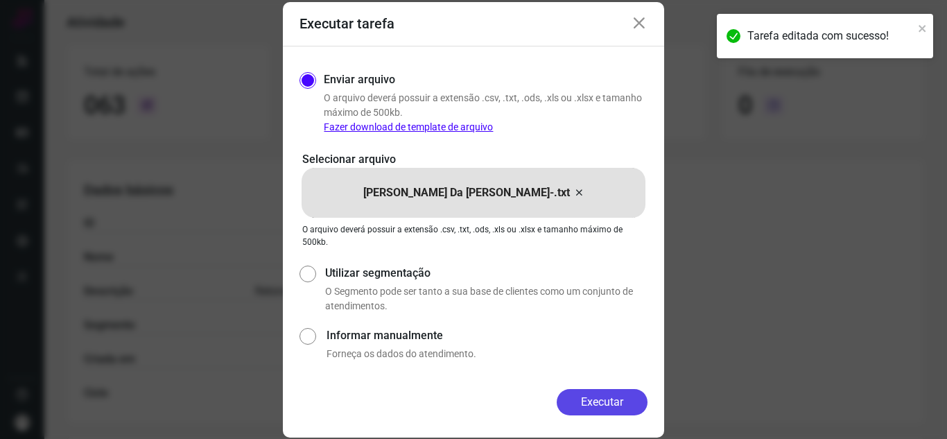
click at [581, 396] on button "Executar" at bounding box center [602, 402] width 91 height 26
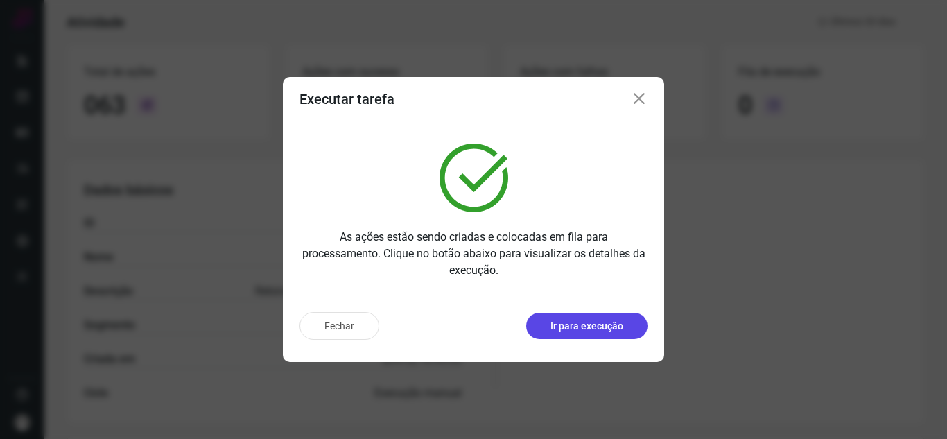
click at [609, 322] on p "Ir para execução" at bounding box center [587, 326] width 73 height 15
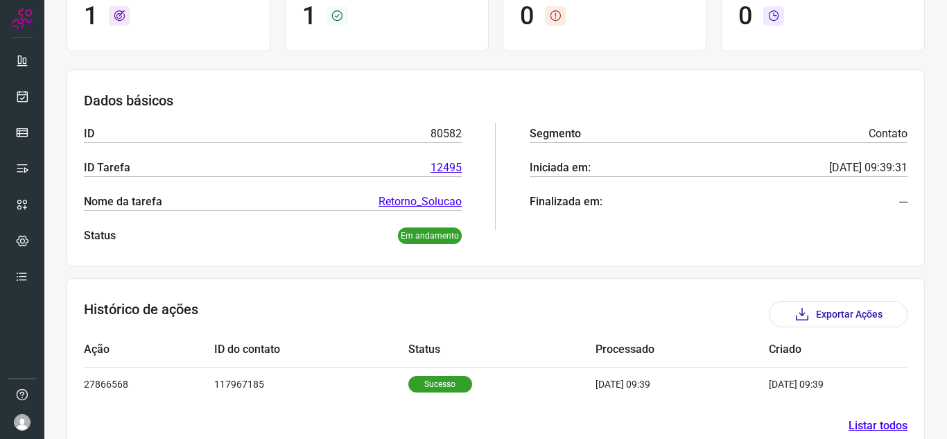
scroll to position [167, 0]
